Goal: Task Accomplishment & Management: Manage account settings

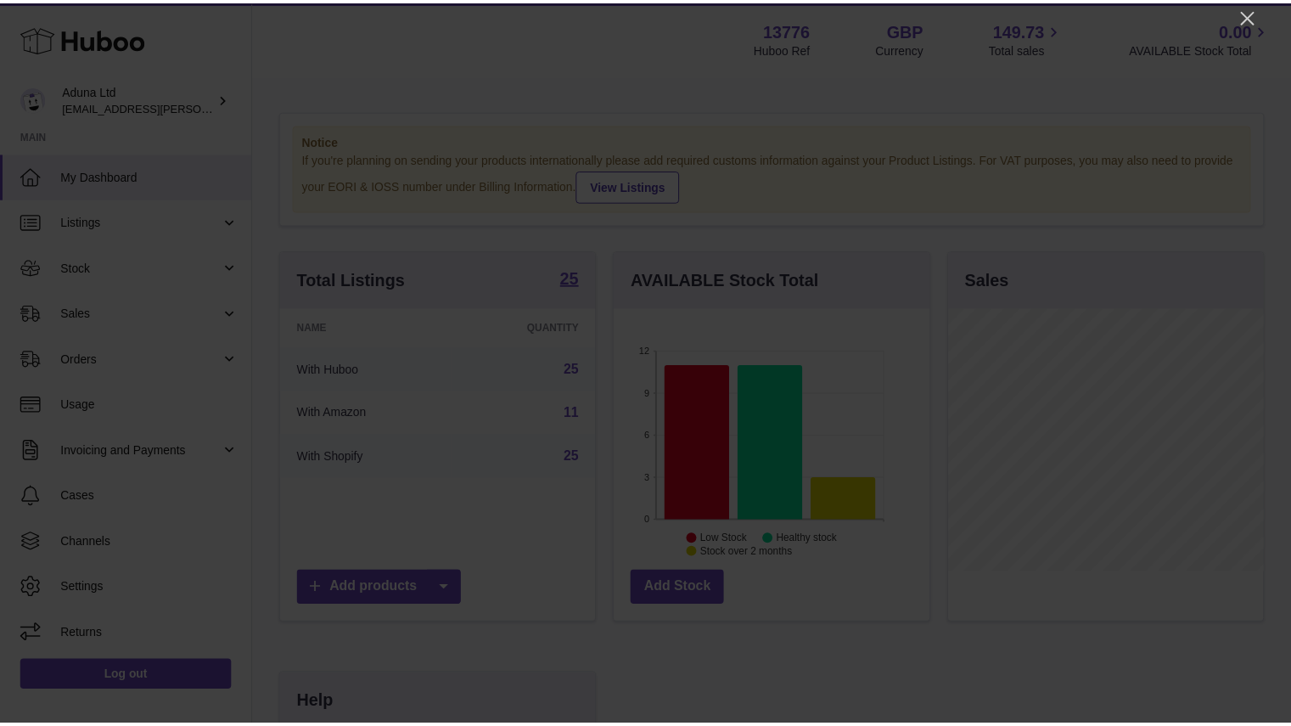
scroll to position [265, 319]
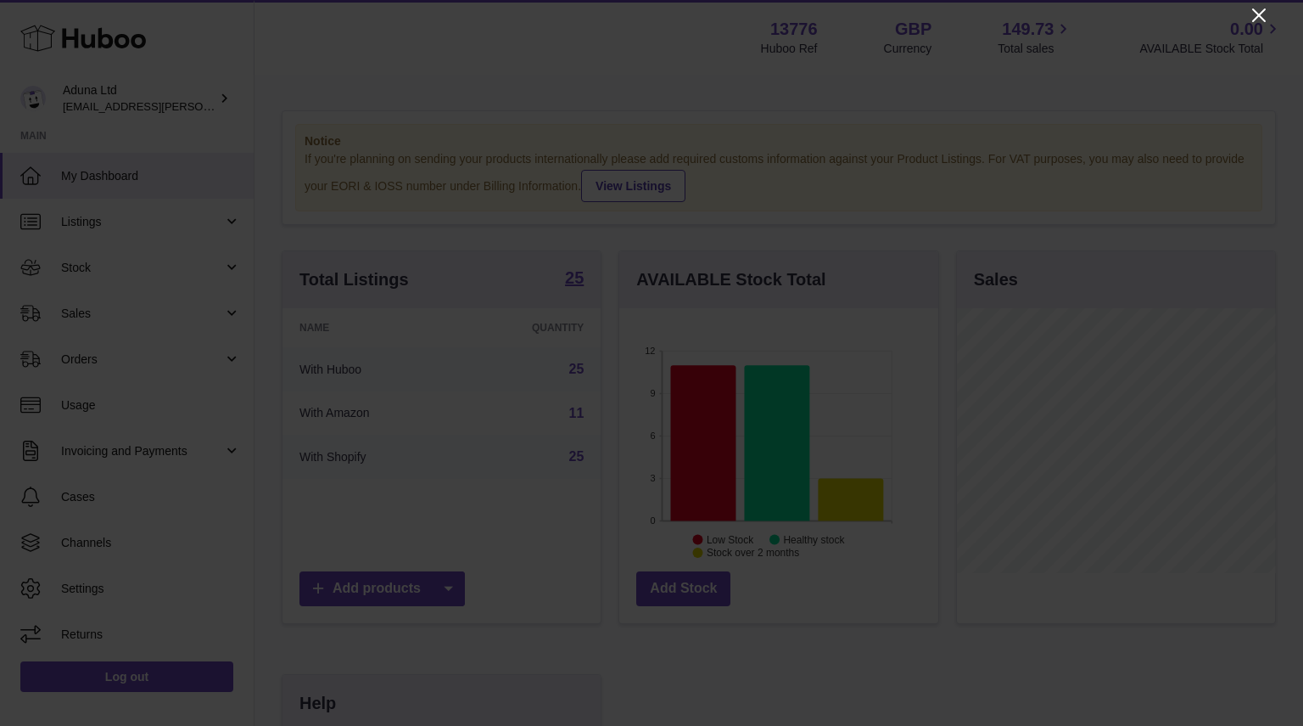
click at [1261, 13] on icon "Close" at bounding box center [1259, 15] width 14 height 14
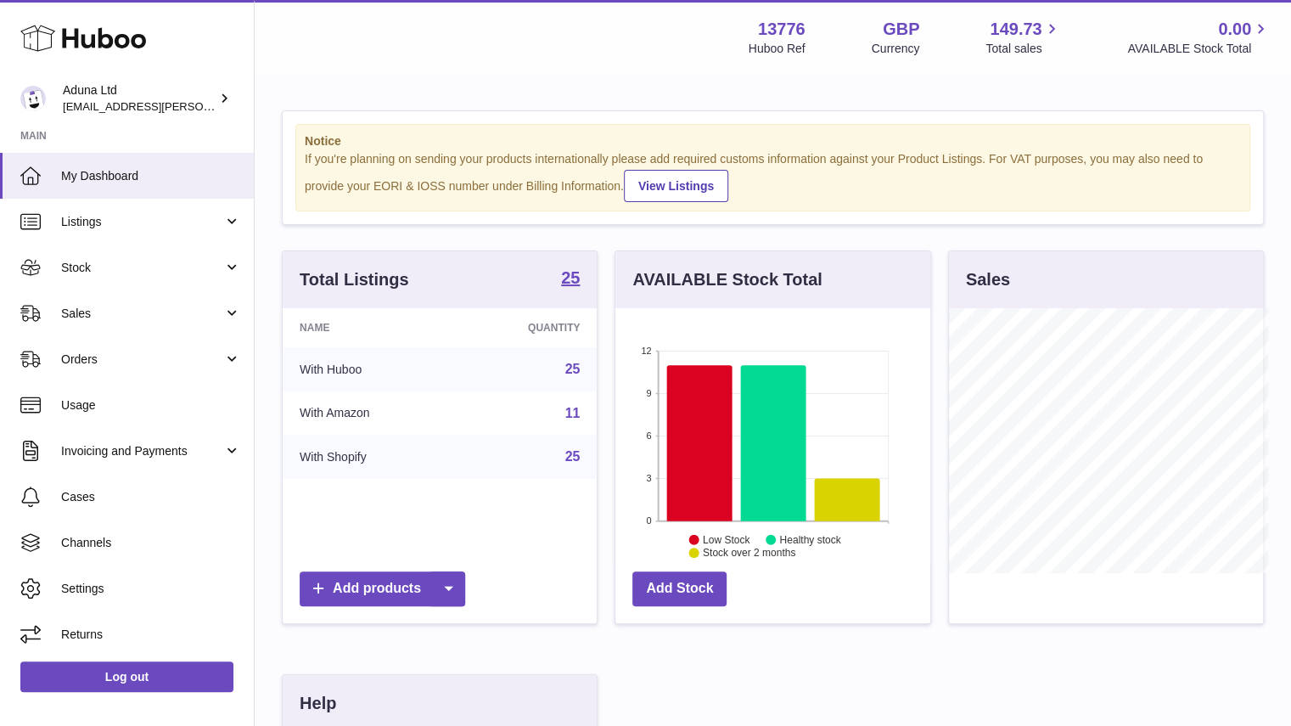
scroll to position [848289, 848239]
click at [175, 366] on span "Orders" at bounding box center [142, 359] width 162 height 16
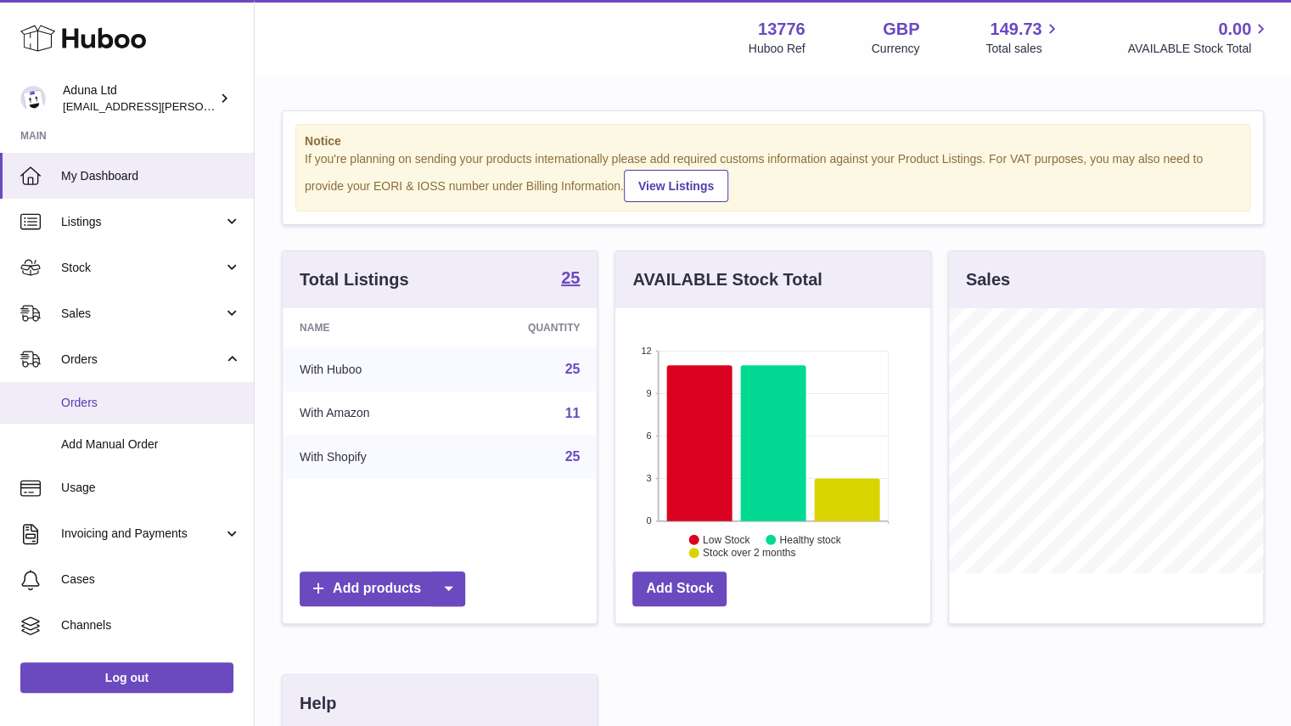
click at [178, 402] on span "Orders" at bounding box center [151, 403] width 180 height 16
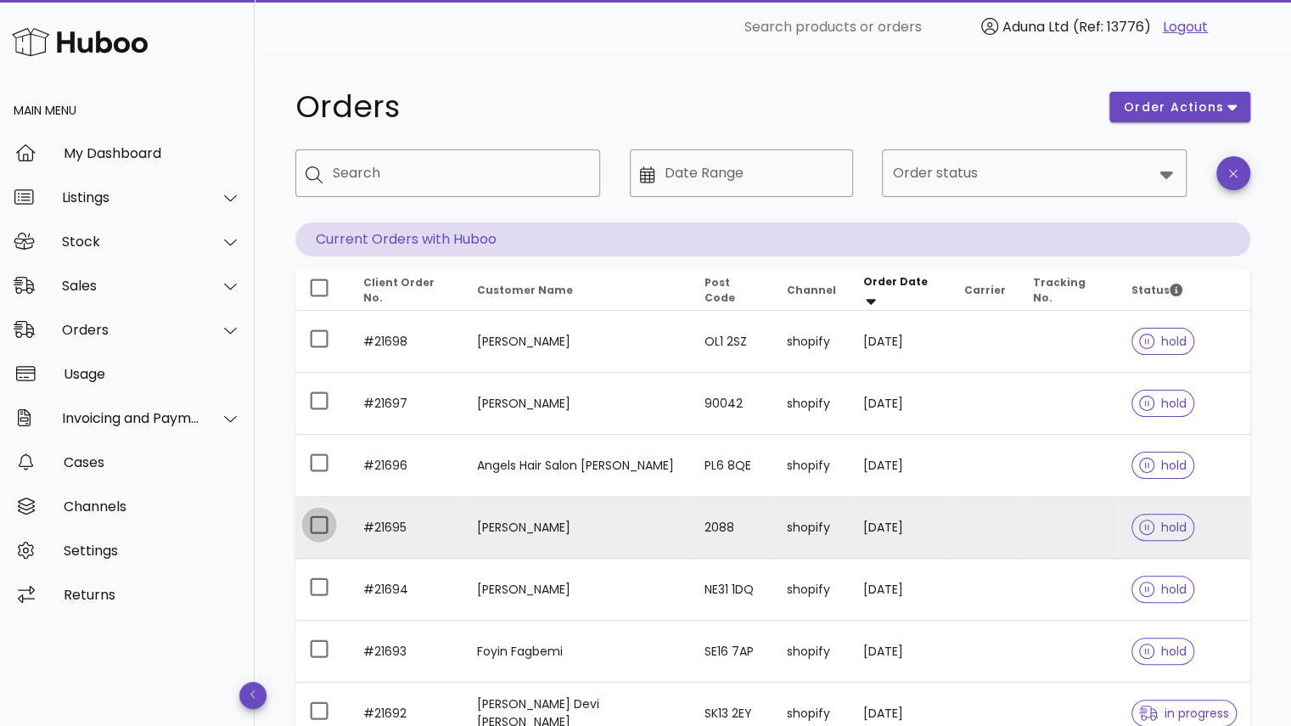
click at [321, 524] on div at bounding box center [319, 524] width 29 height 29
click at [1157, 103] on span "order actions" at bounding box center [1174, 107] width 102 height 18
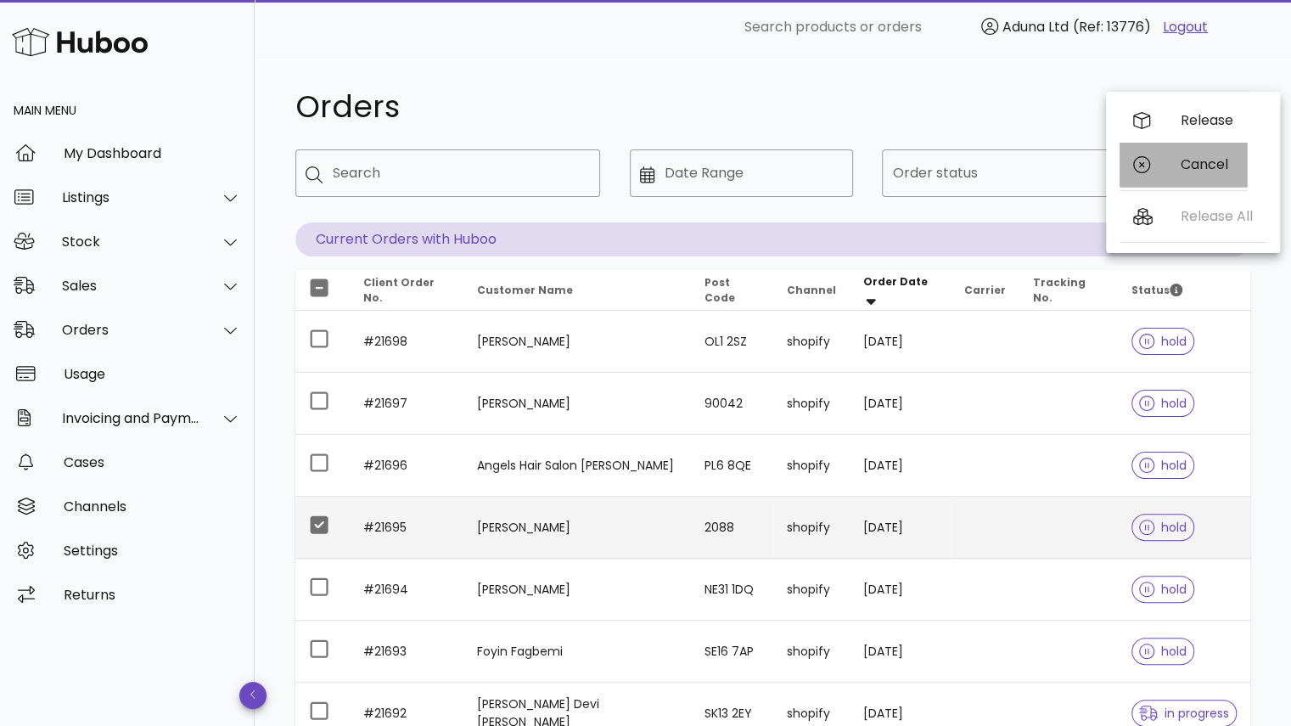
click at [1174, 154] on div "Cancel" at bounding box center [1182, 165] width 127 height 44
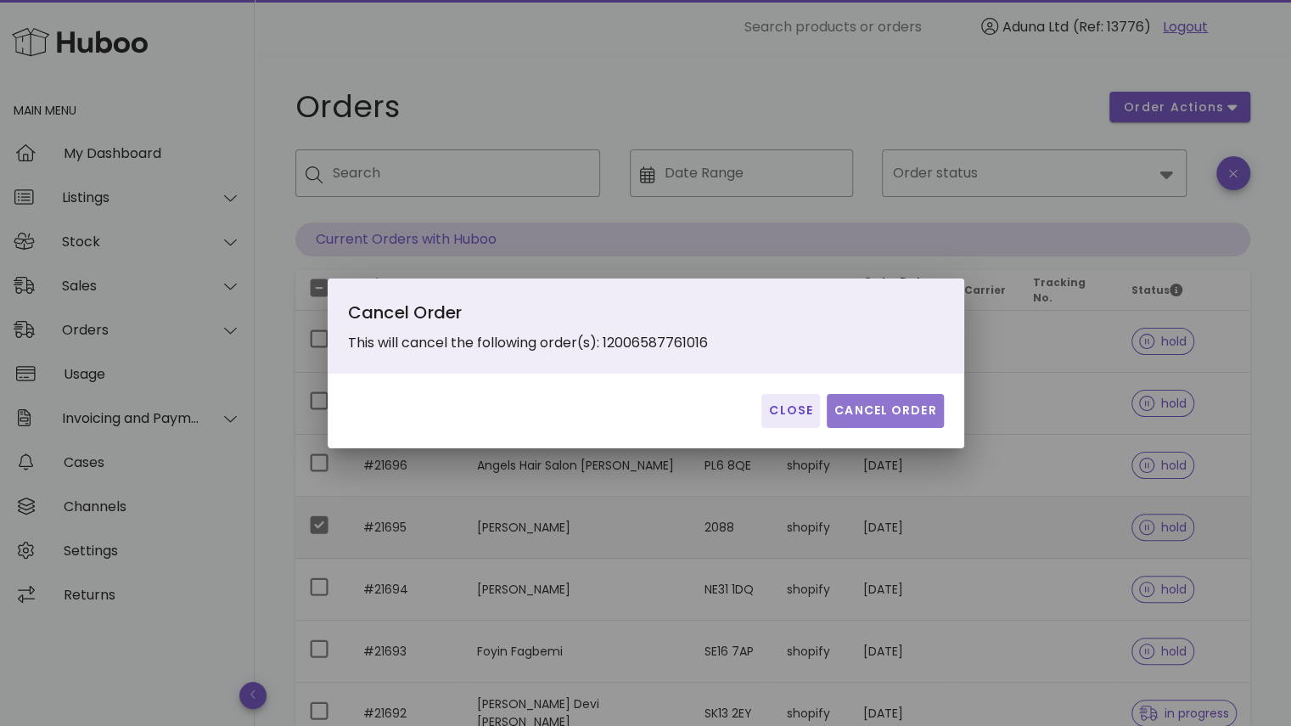
click at [905, 412] on span "Cancel Order" at bounding box center [885, 410] width 104 height 18
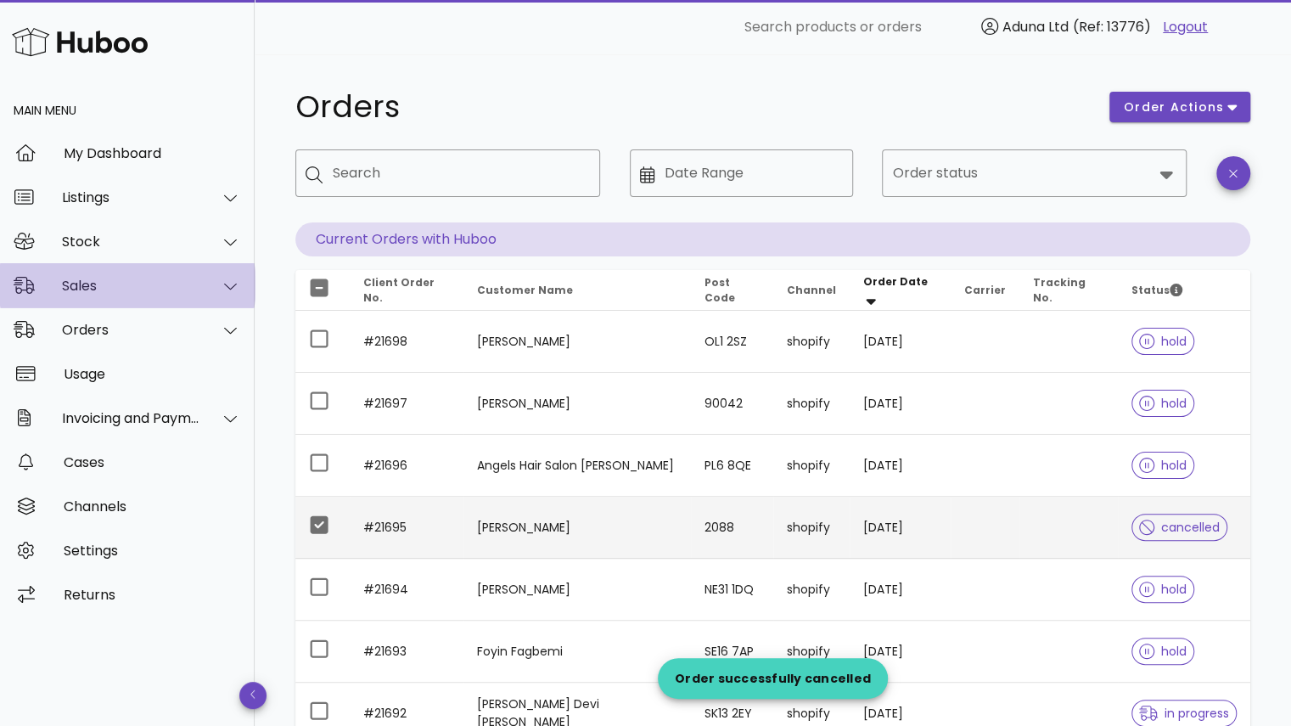
click at [141, 302] on div "Sales" at bounding box center [127, 285] width 255 height 44
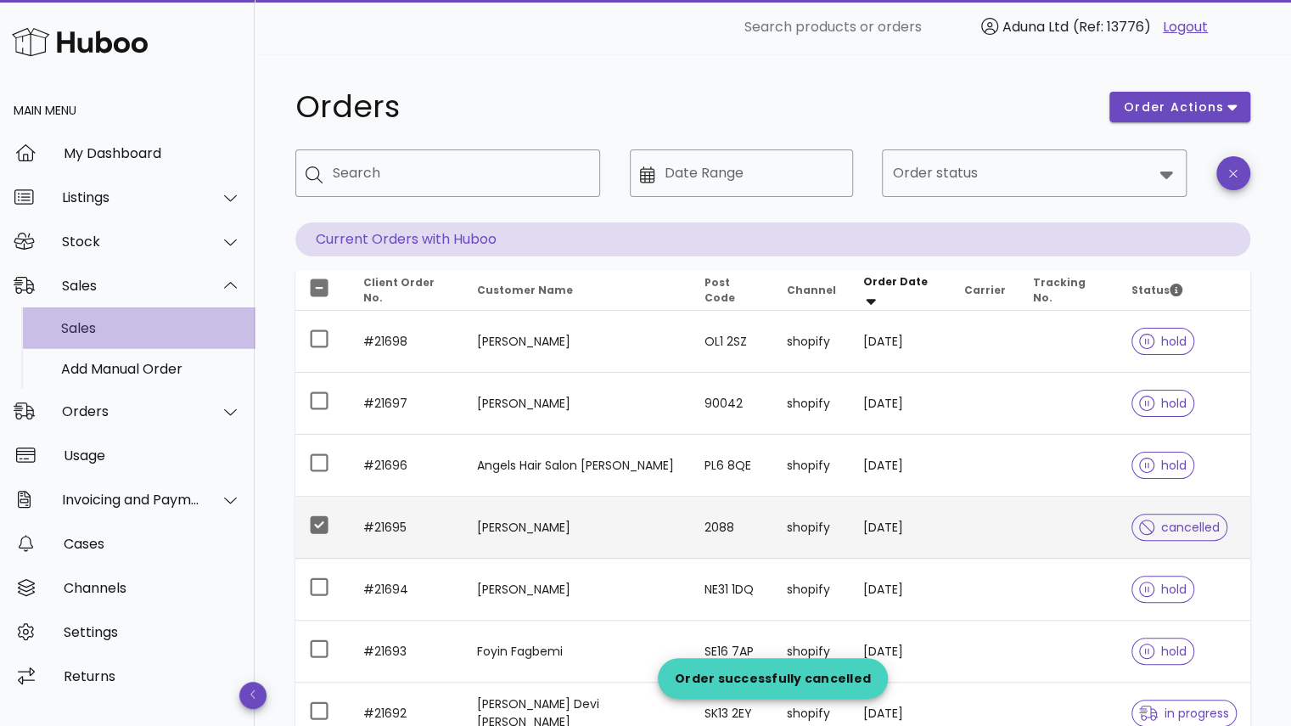
click at [126, 339] on div "Sales" at bounding box center [151, 328] width 180 height 36
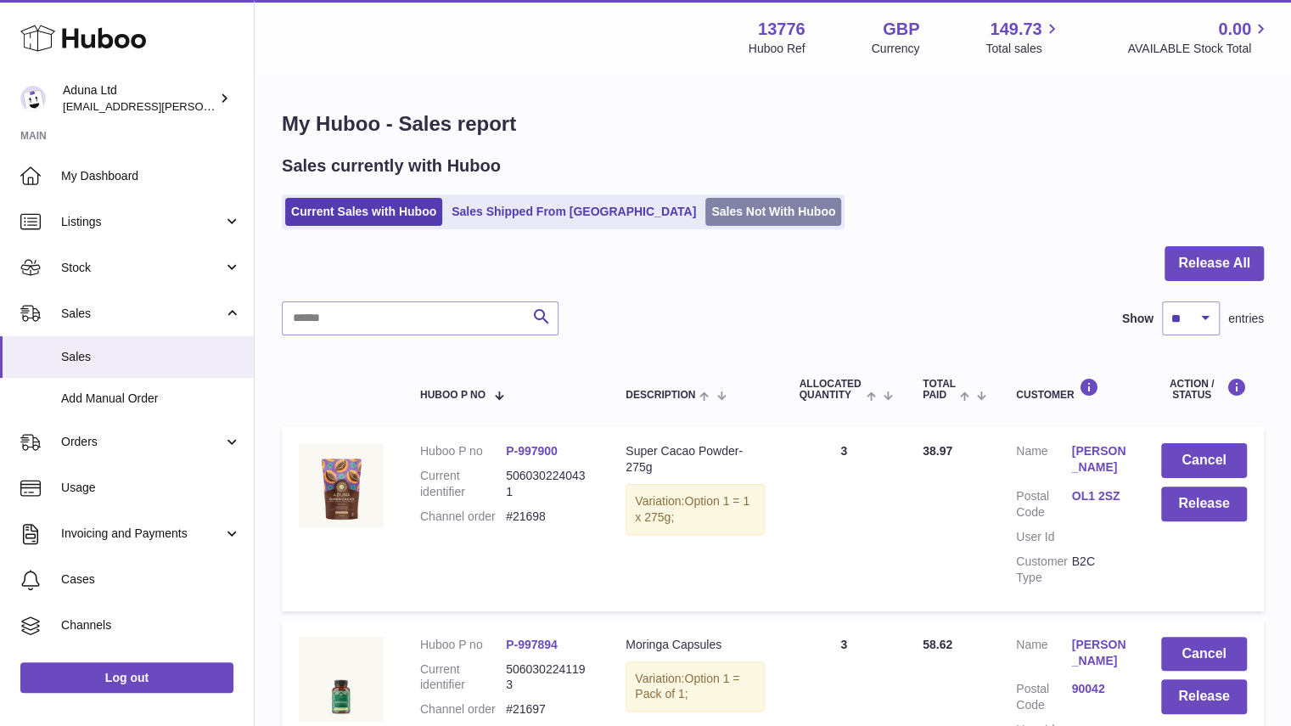
click at [705, 211] on link "Sales Not With Huboo" at bounding box center [773, 212] width 136 height 28
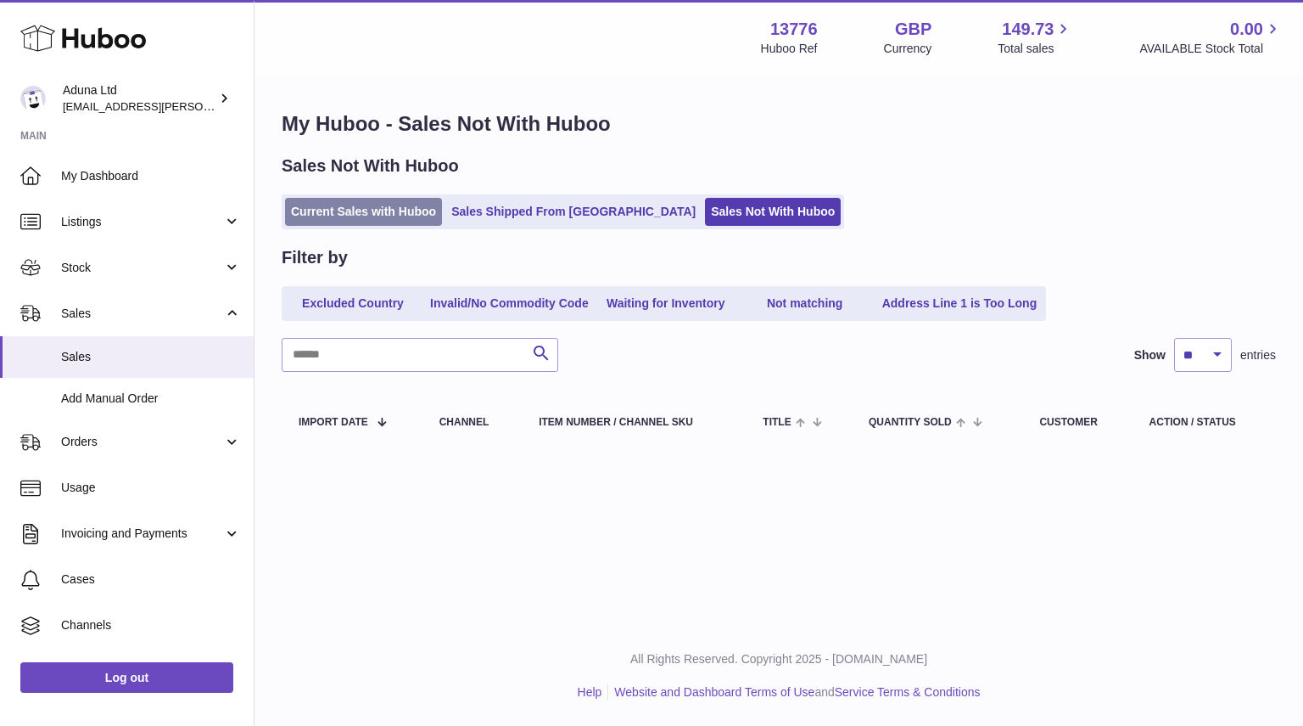
click at [422, 203] on link "Current Sales with Huboo" at bounding box center [363, 212] width 157 height 28
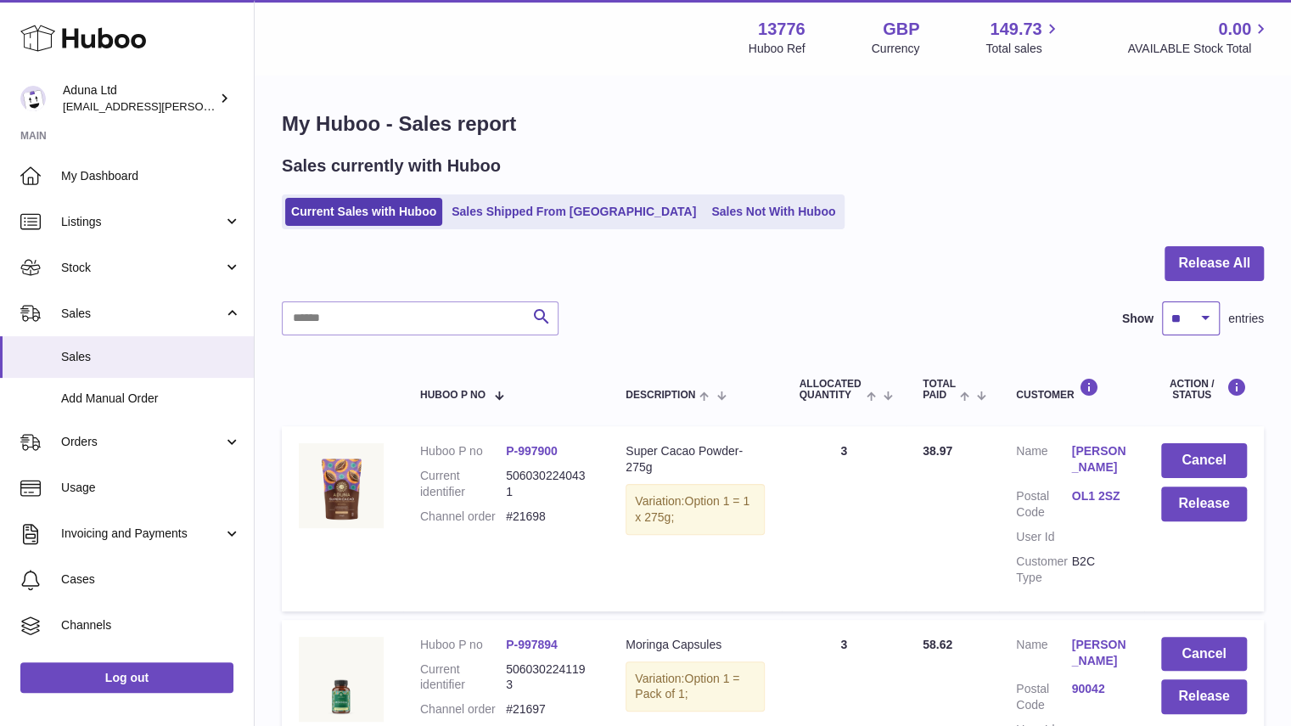
click at [1191, 328] on select "** ** ** ***" at bounding box center [1191, 318] width 58 height 34
select select "**"
click at [1162, 301] on select "** ** ** ***" at bounding box center [1191, 318] width 58 height 34
click at [1201, 252] on button "Release All" at bounding box center [1213, 263] width 99 height 35
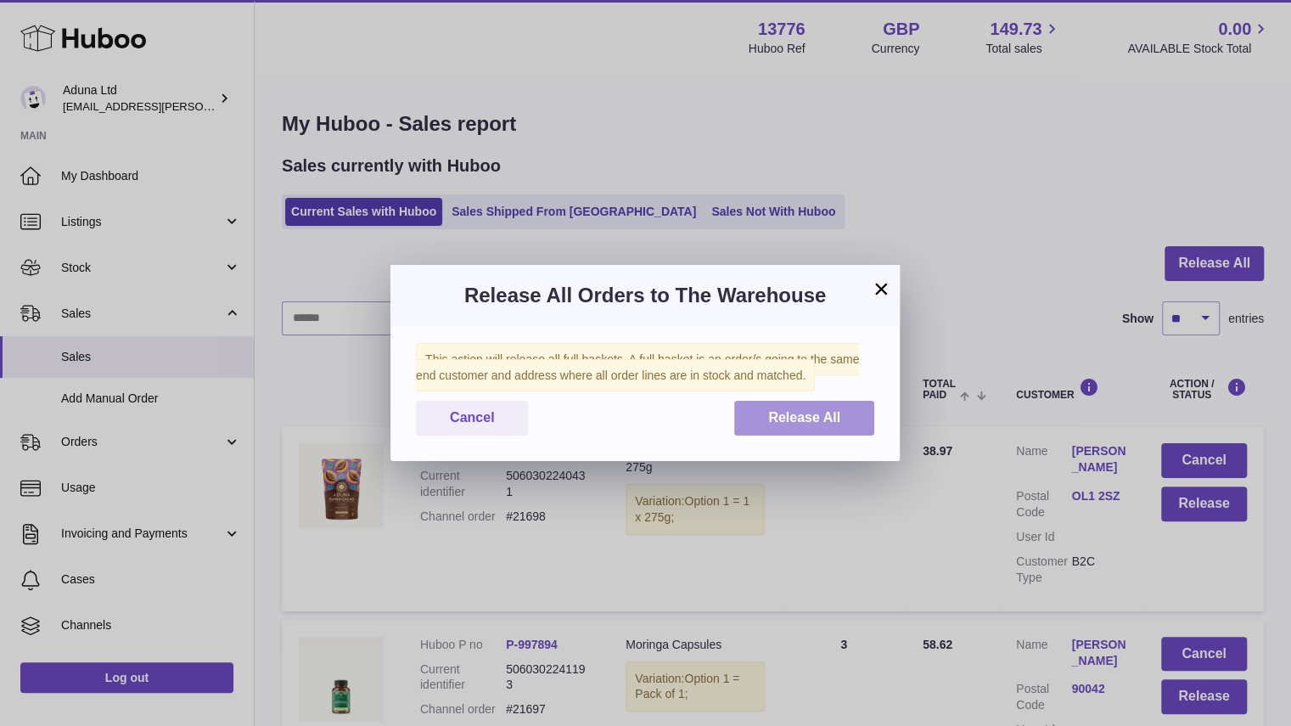
click at [823, 419] on span "Release All" at bounding box center [804, 417] width 72 height 14
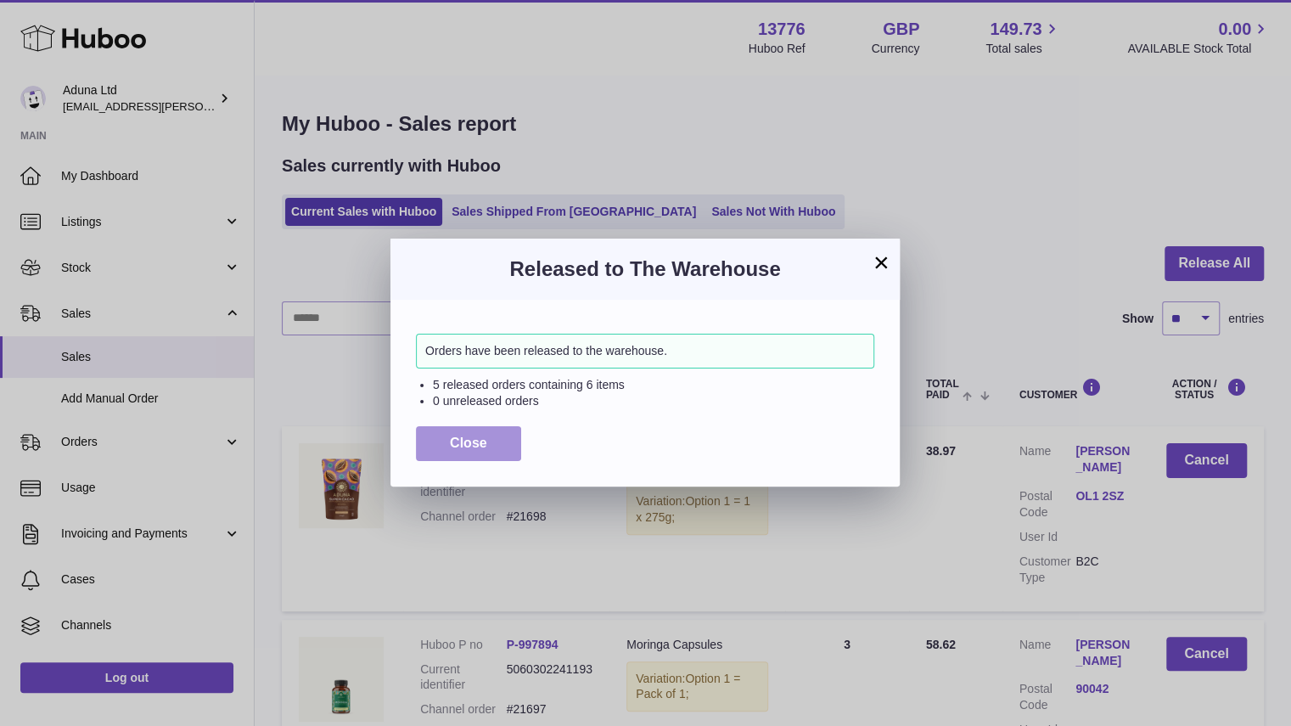
click at [471, 454] on button "Close" at bounding box center [468, 443] width 105 height 35
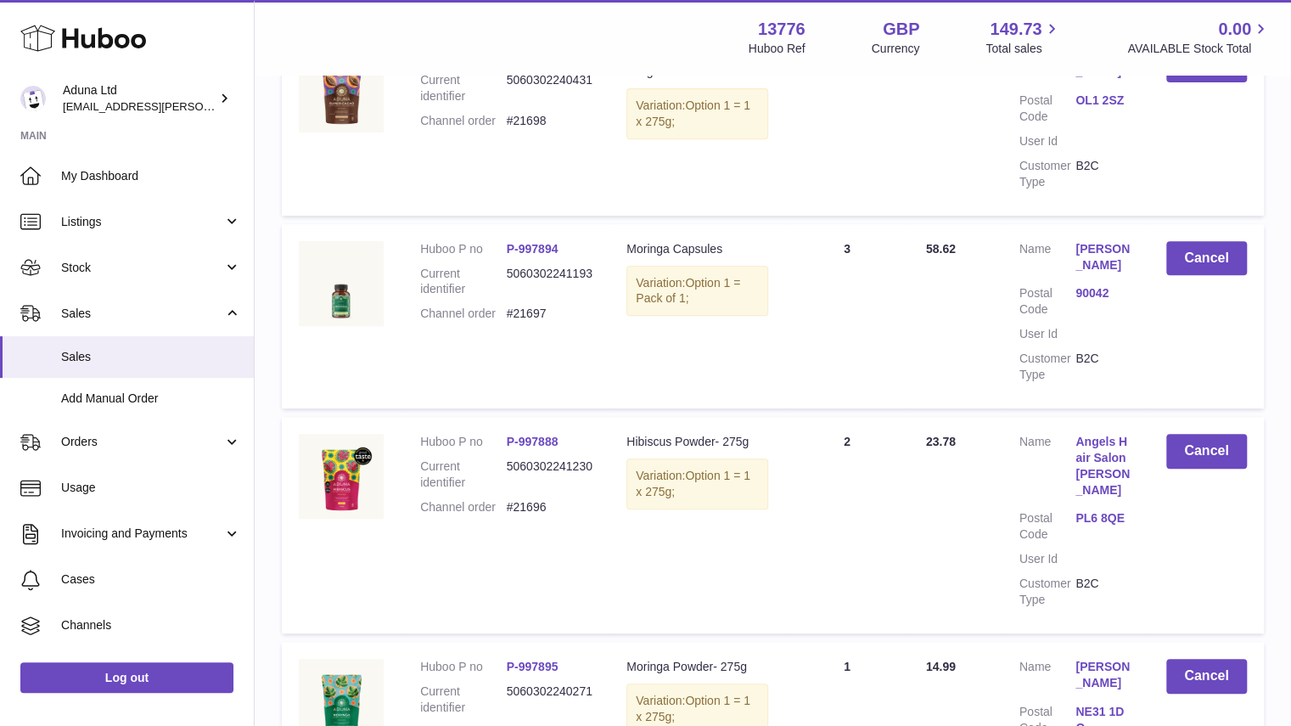
scroll to position [366, 0]
